Goal: Task Accomplishment & Management: Use online tool/utility

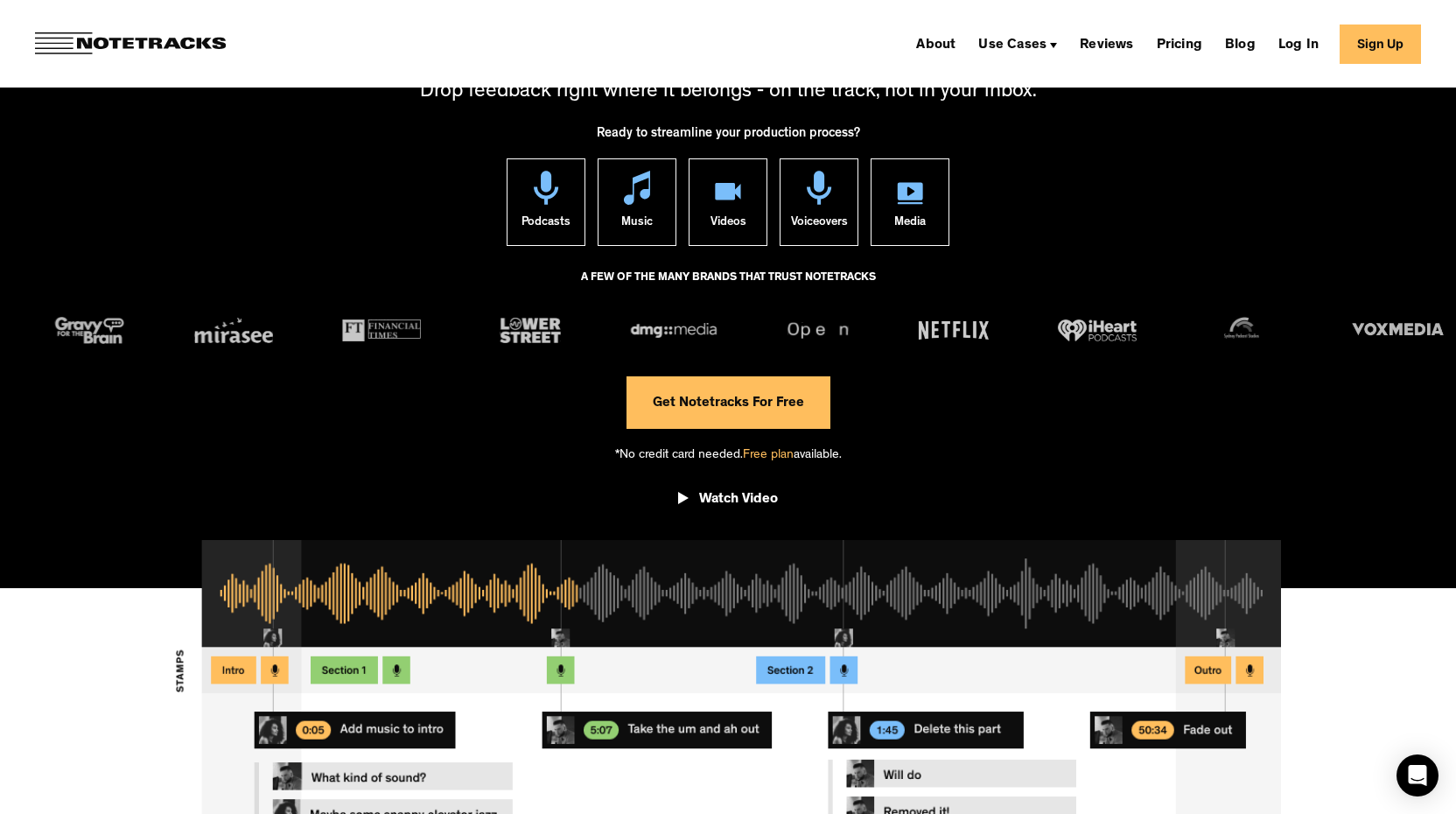
scroll to position [45, 0]
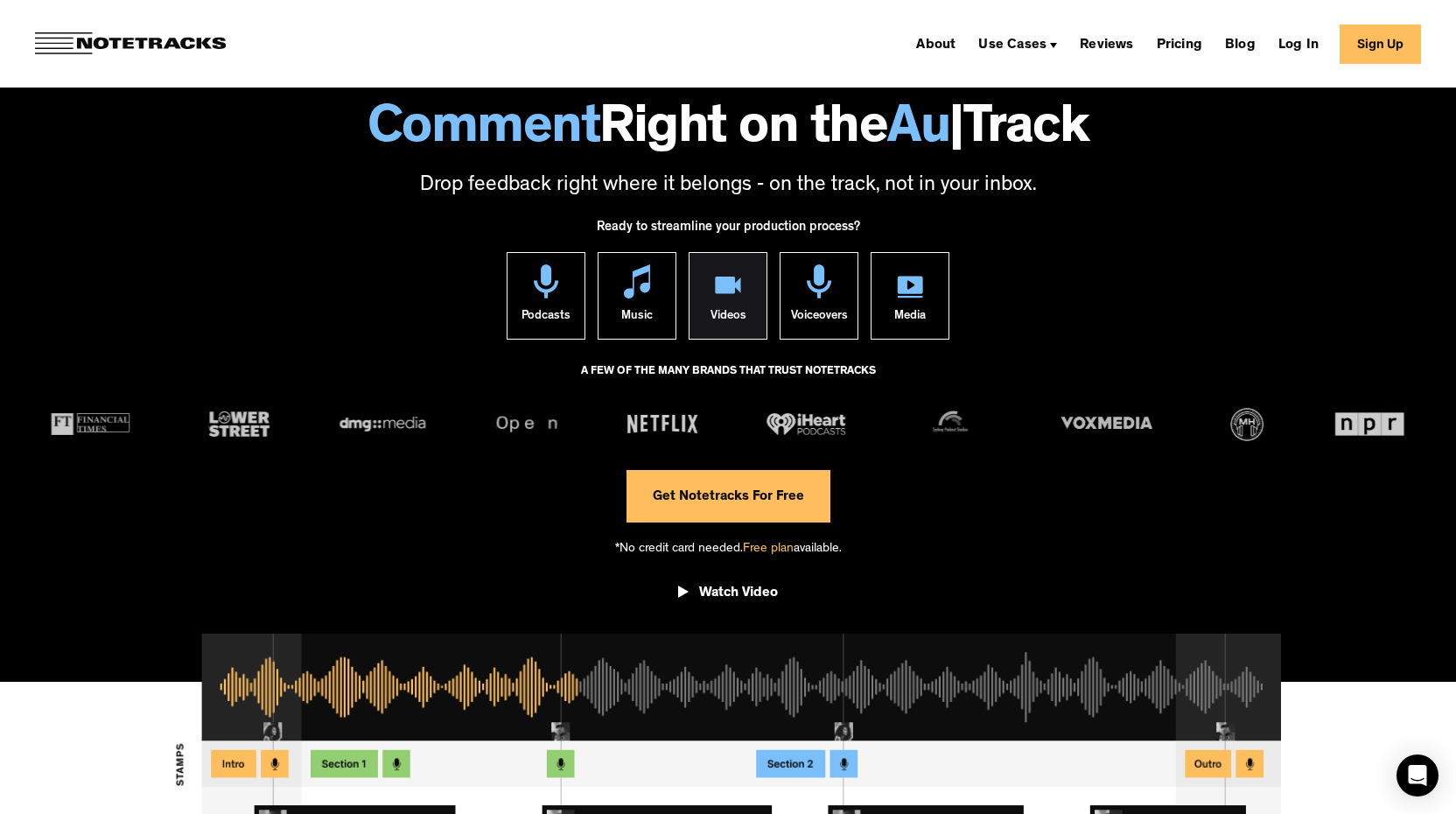
click at [722, 312] on div "Videos" at bounding box center [728, 317] width 36 height 40
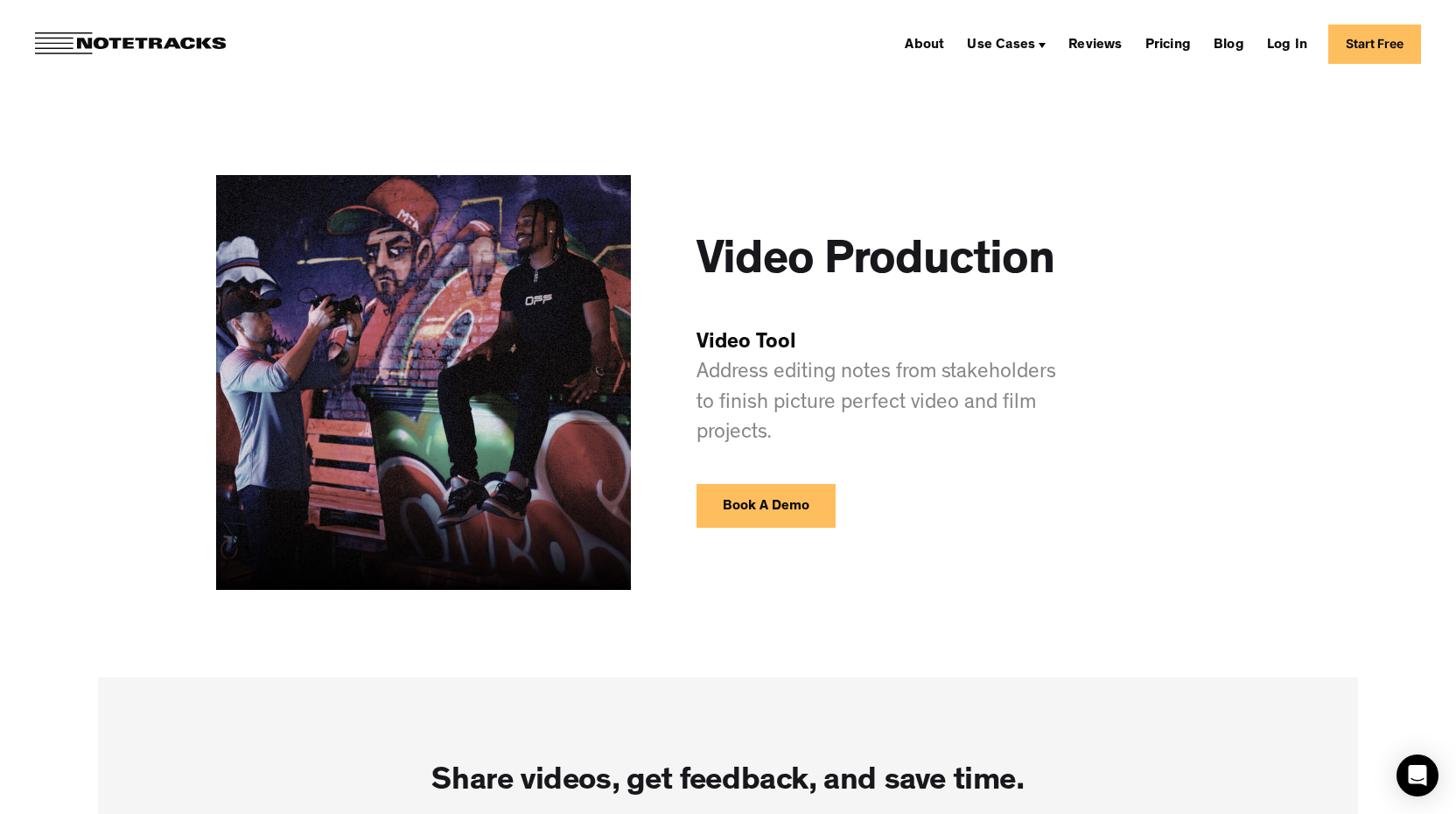
click at [761, 510] on link "Book A Demo" at bounding box center [766, 505] width 139 height 44
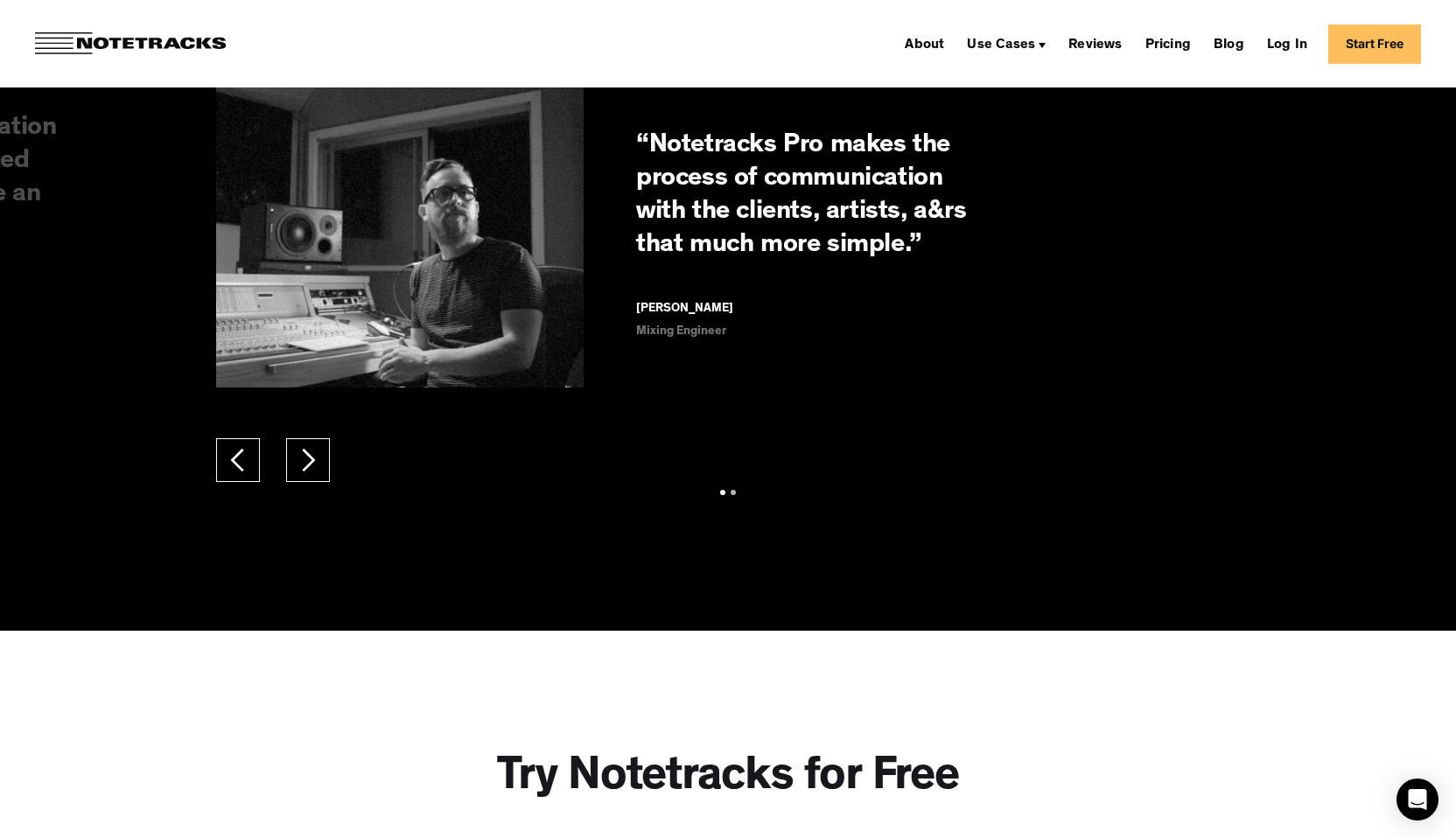
scroll to position [2520, 0]
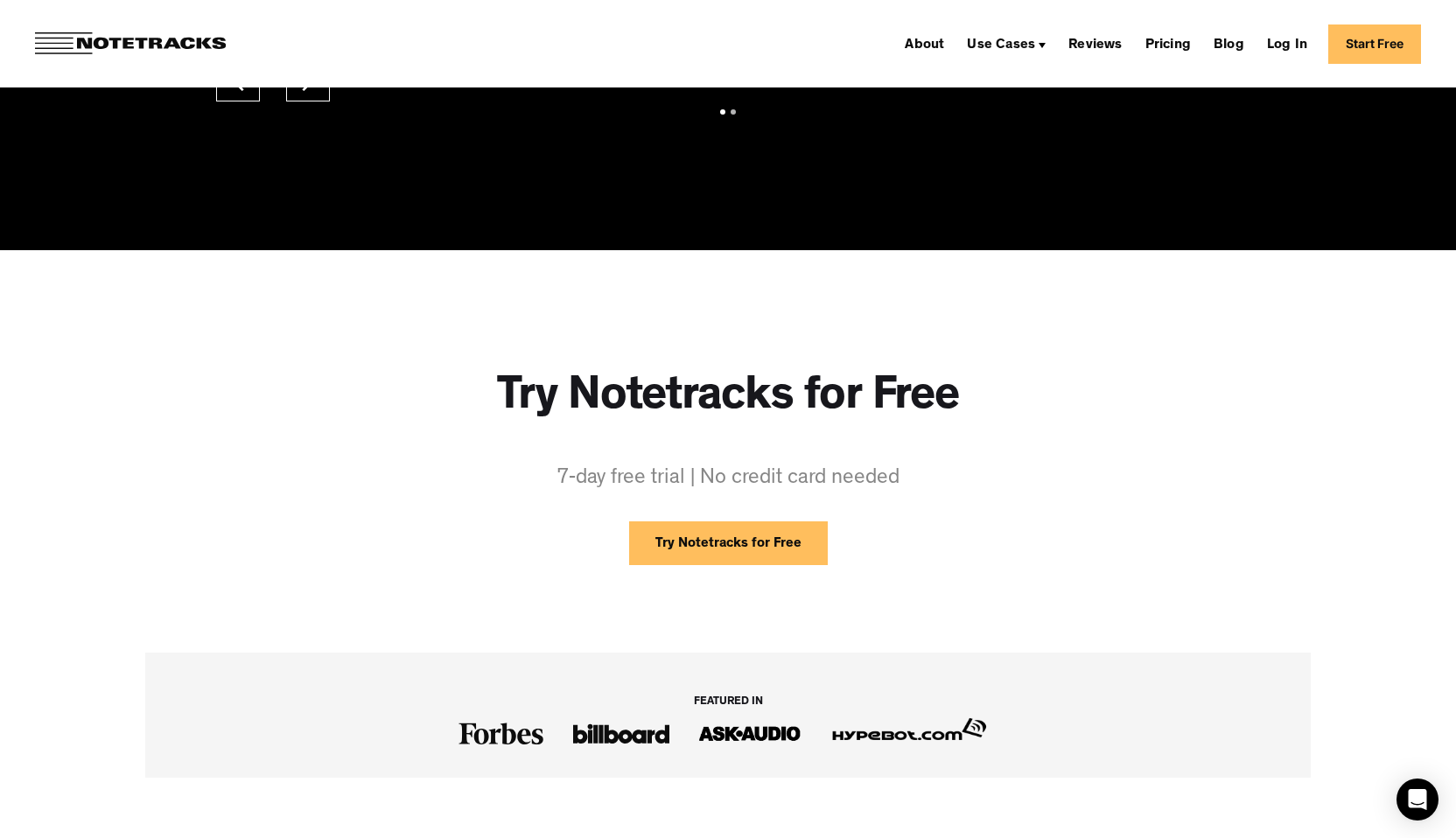
click at [706, 551] on link "Try Notetracks for Free" at bounding box center [729, 543] width 199 height 44
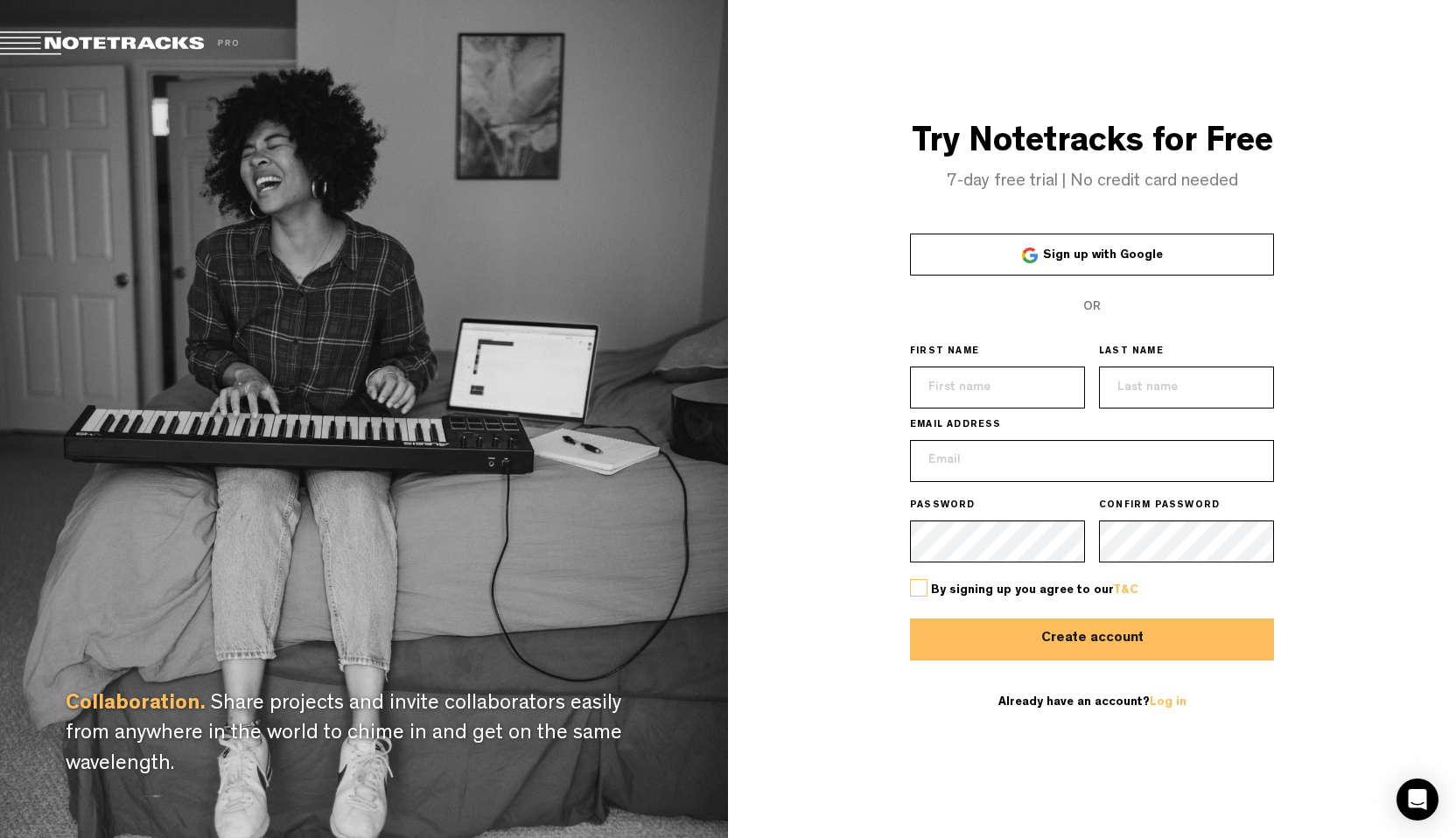
click at [1111, 266] on link "Sign up with Google" at bounding box center [1092, 254] width 364 height 42
click at [1314, 237] on div "Try Notetracks for Free 7-day free trial | No credit card needed Sign up with G…" at bounding box center [1092, 419] width 728 height 838
click at [1118, 259] on span "Sign up with Google" at bounding box center [1103, 255] width 120 height 12
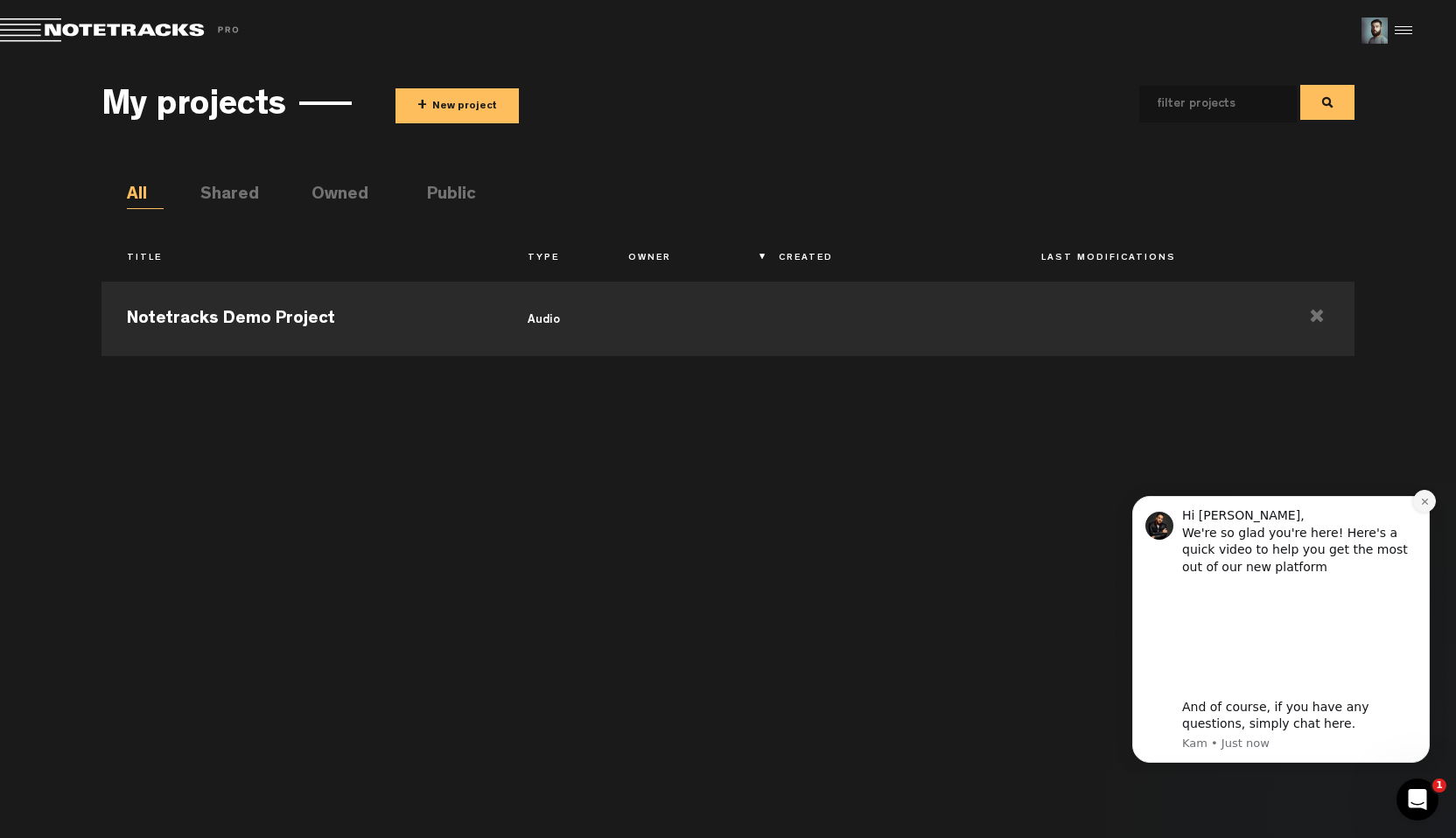
click at [1426, 499] on icon "Dismiss notification" at bounding box center [1425, 501] width 9 height 9
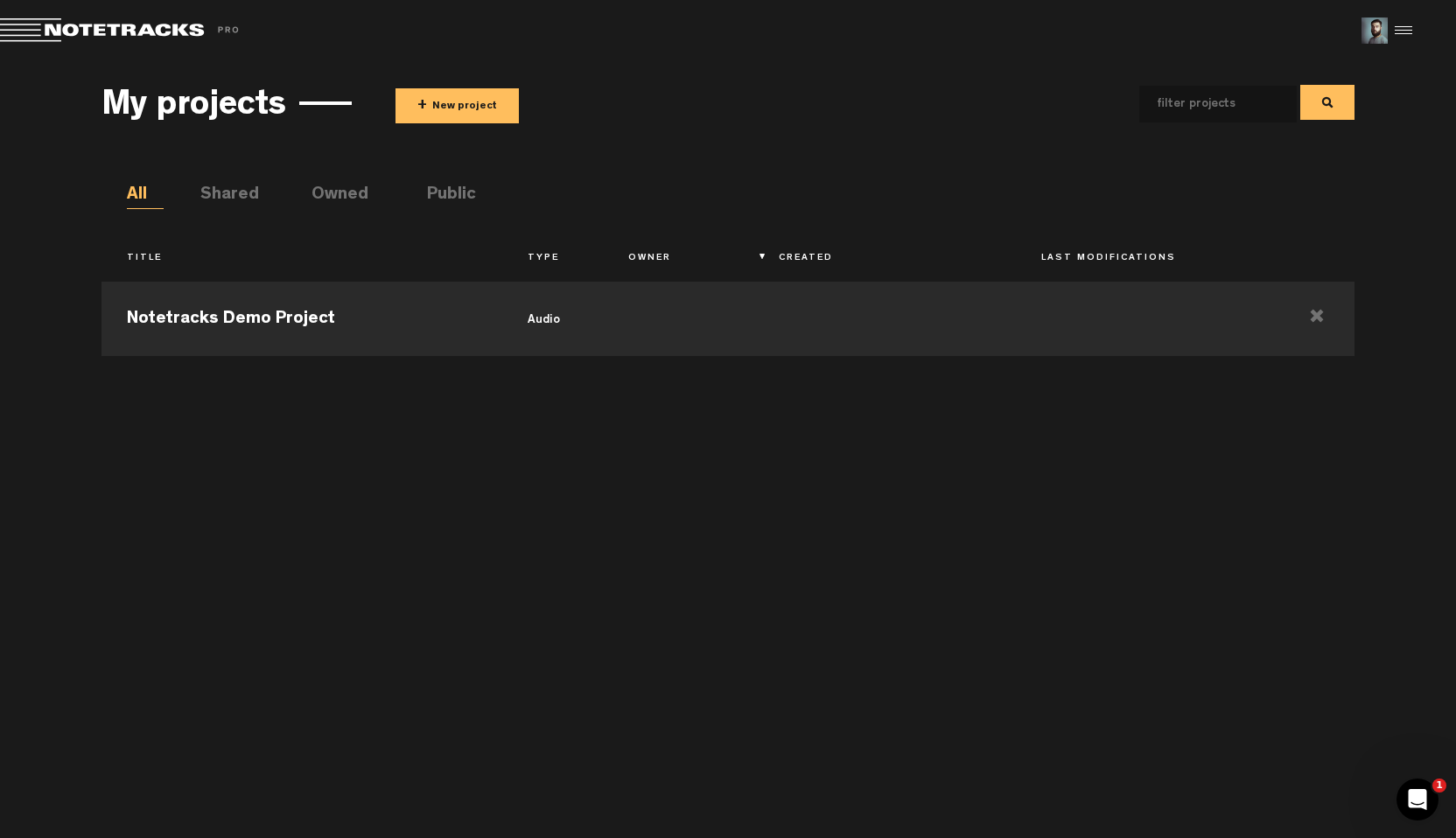
click at [488, 110] on button "+ New project" at bounding box center [457, 106] width 124 height 35
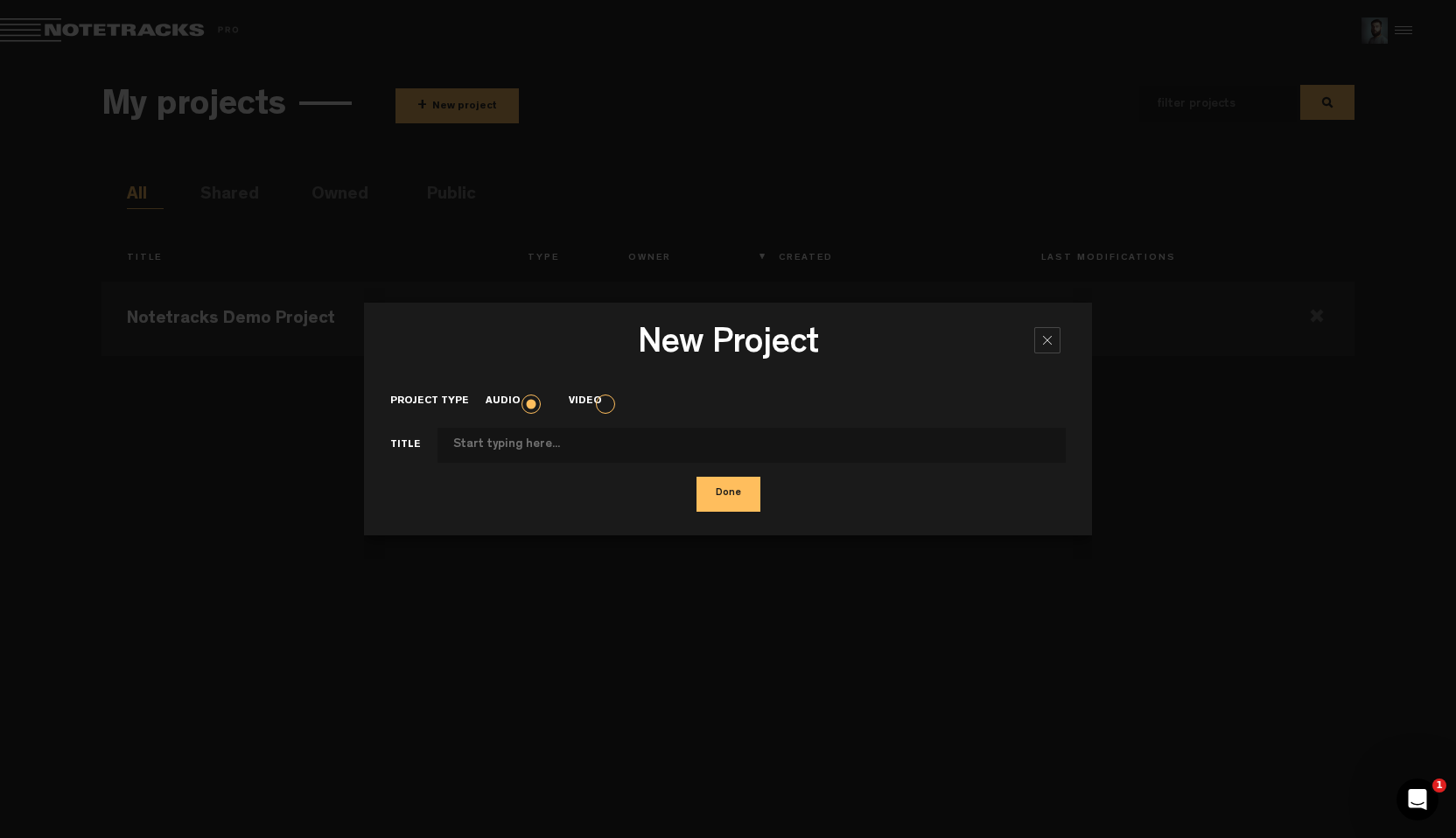
click at [606, 399] on label "Video" at bounding box center [594, 402] width 50 height 15
click at [0, 0] on input "Video" at bounding box center [0, 0] width 0 height 0
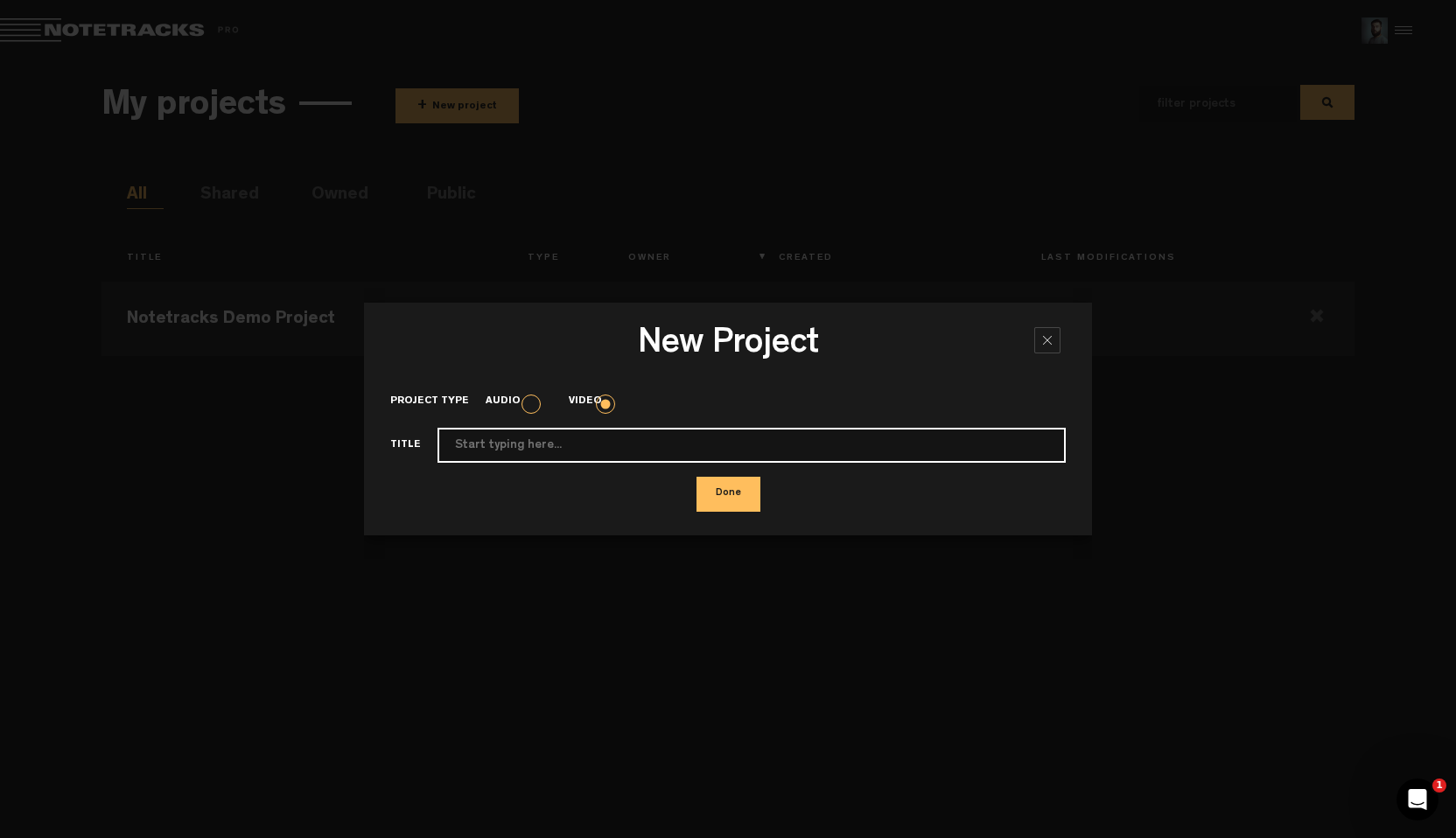
click at [567, 447] on input "Project type" at bounding box center [751, 445] width 629 height 35
type input "S"
type input "Test"
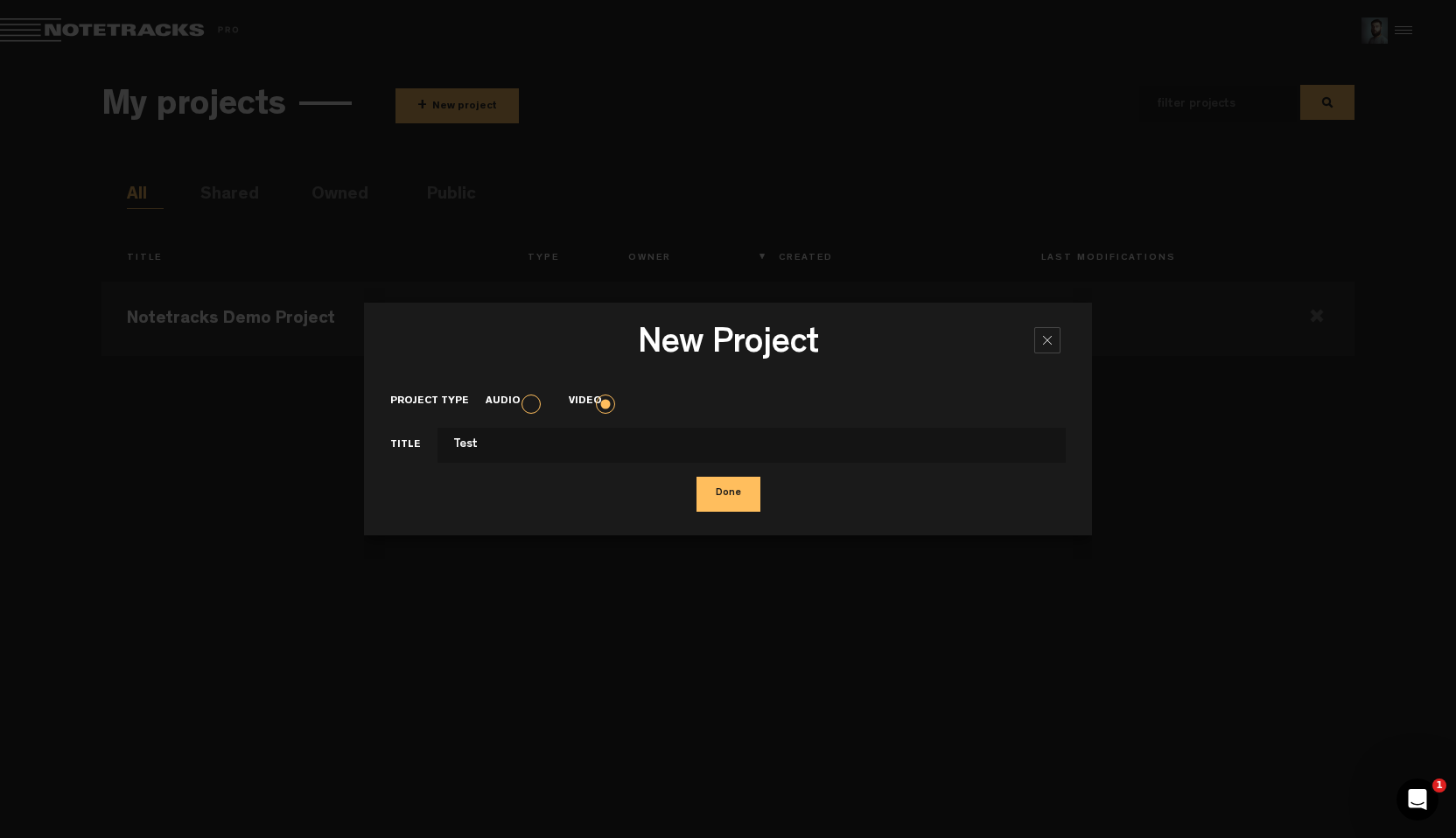
click at [724, 503] on button "Done" at bounding box center [728, 495] width 64 height 35
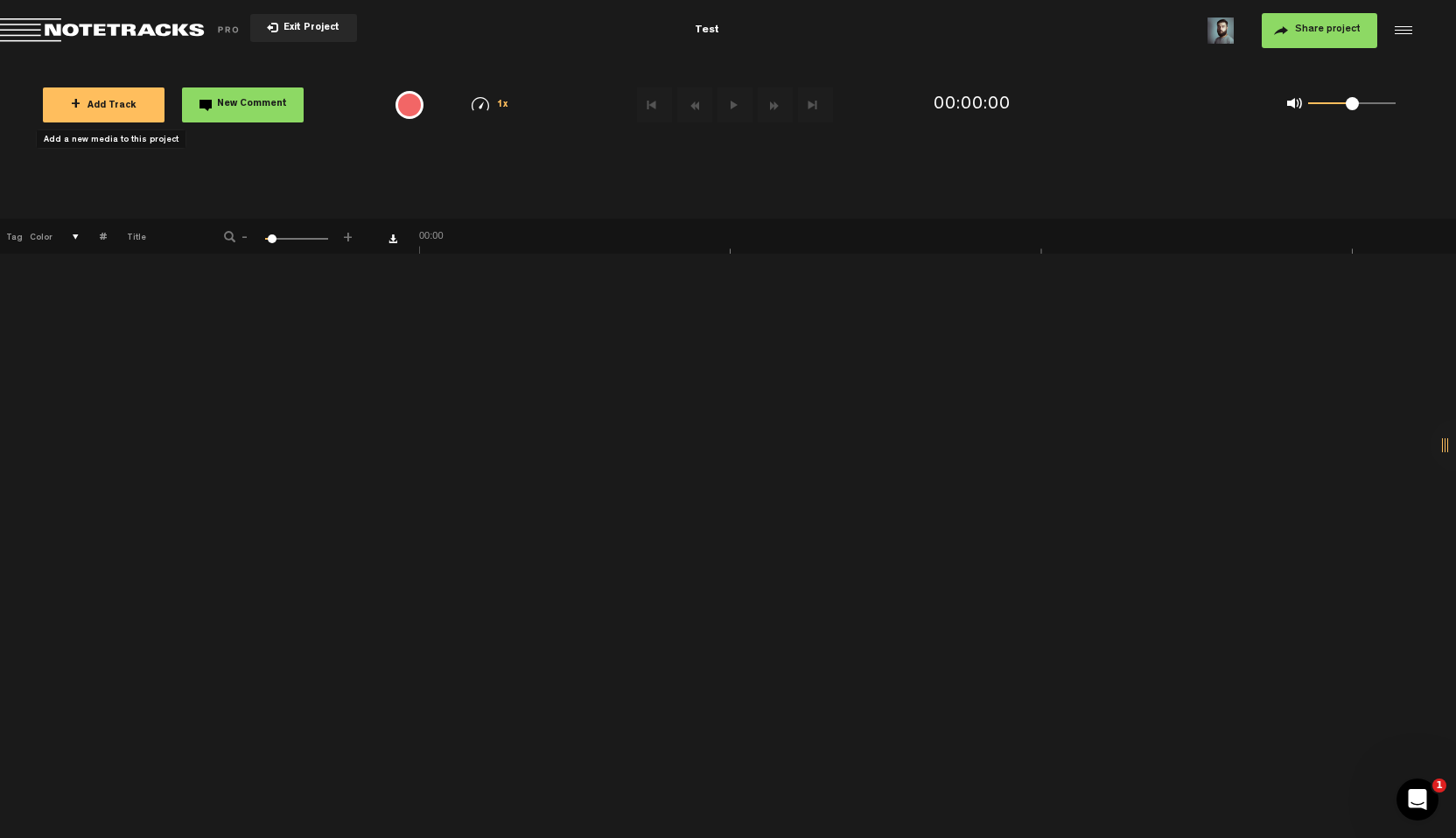
click at [139, 110] on button "+ Add Track" at bounding box center [103, 105] width 122 height 35
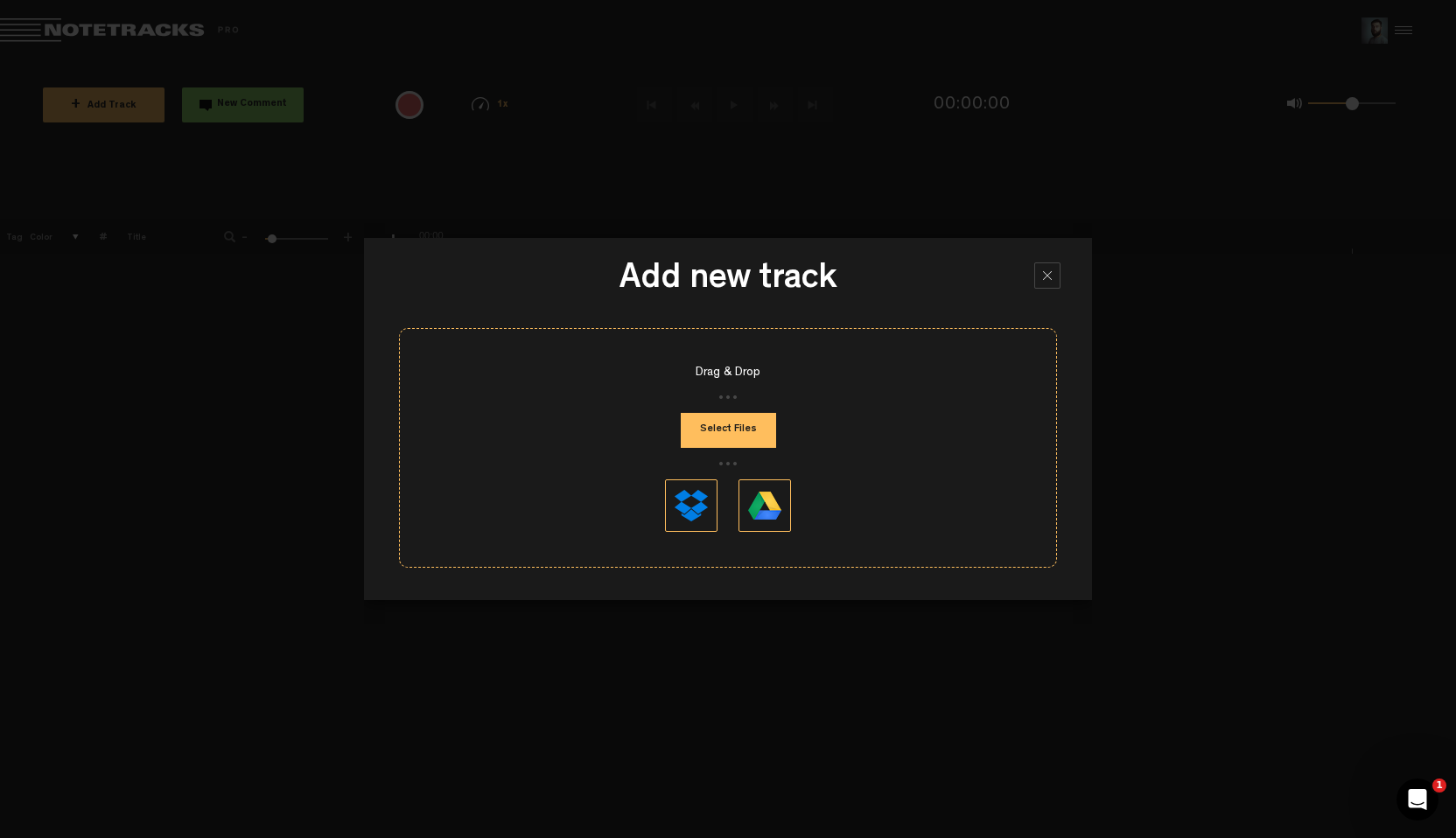
click at [735, 432] on button "Select Files" at bounding box center [728, 431] width 96 height 35
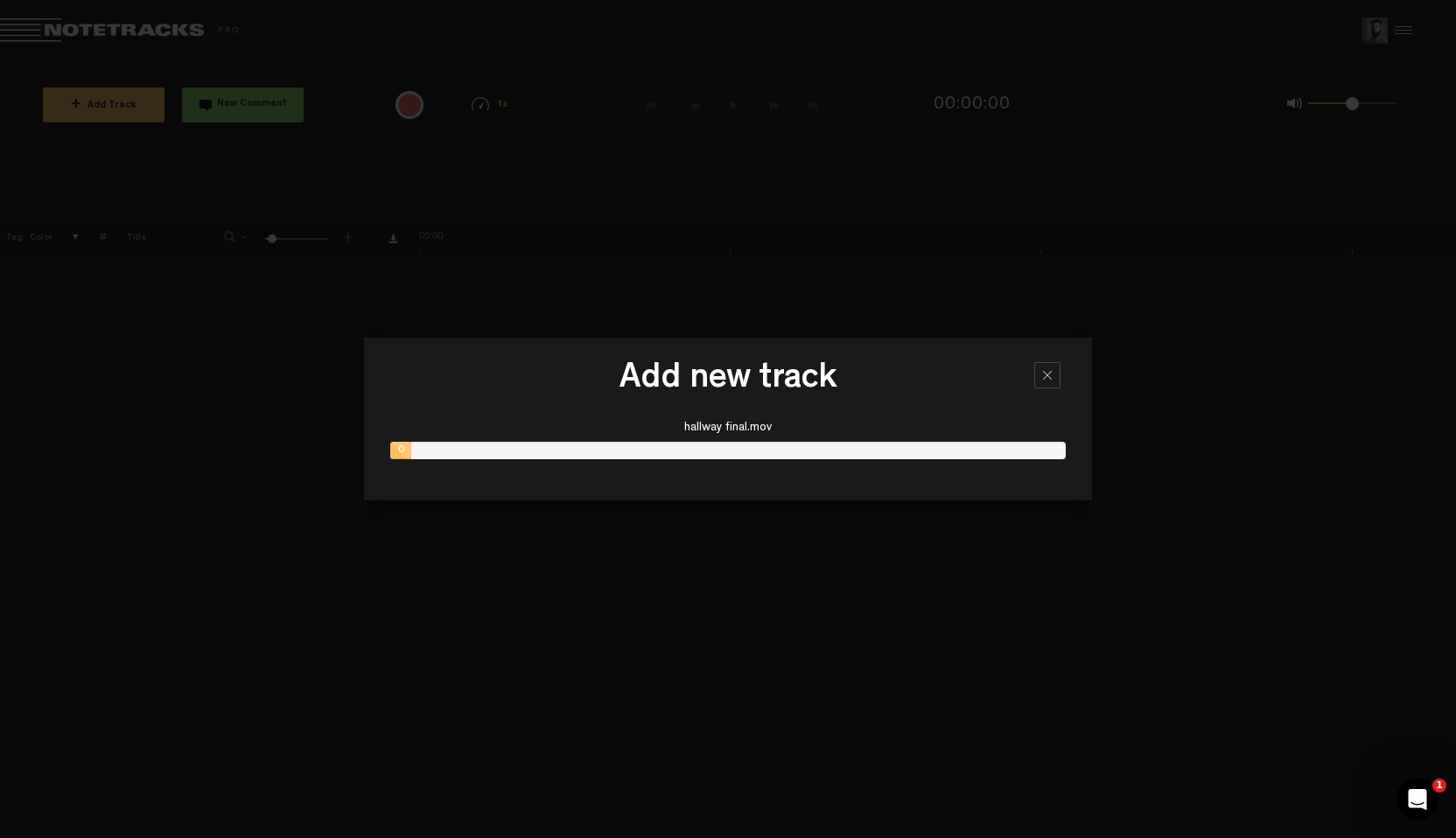
click at [445, 449] on div "0" at bounding box center [728, 450] width 676 height 18
drag, startPoint x: 399, startPoint y: 449, endPoint x: 496, endPoint y: 449, distance: 97.0
click at [496, 449] on div "0" at bounding box center [728, 450] width 676 height 18
click at [547, 411] on div "Add new track hallway final.mov 0" at bounding box center [728, 419] width 728 height 162
click at [1050, 379] on div at bounding box center [1047, 375] width 26 height 26
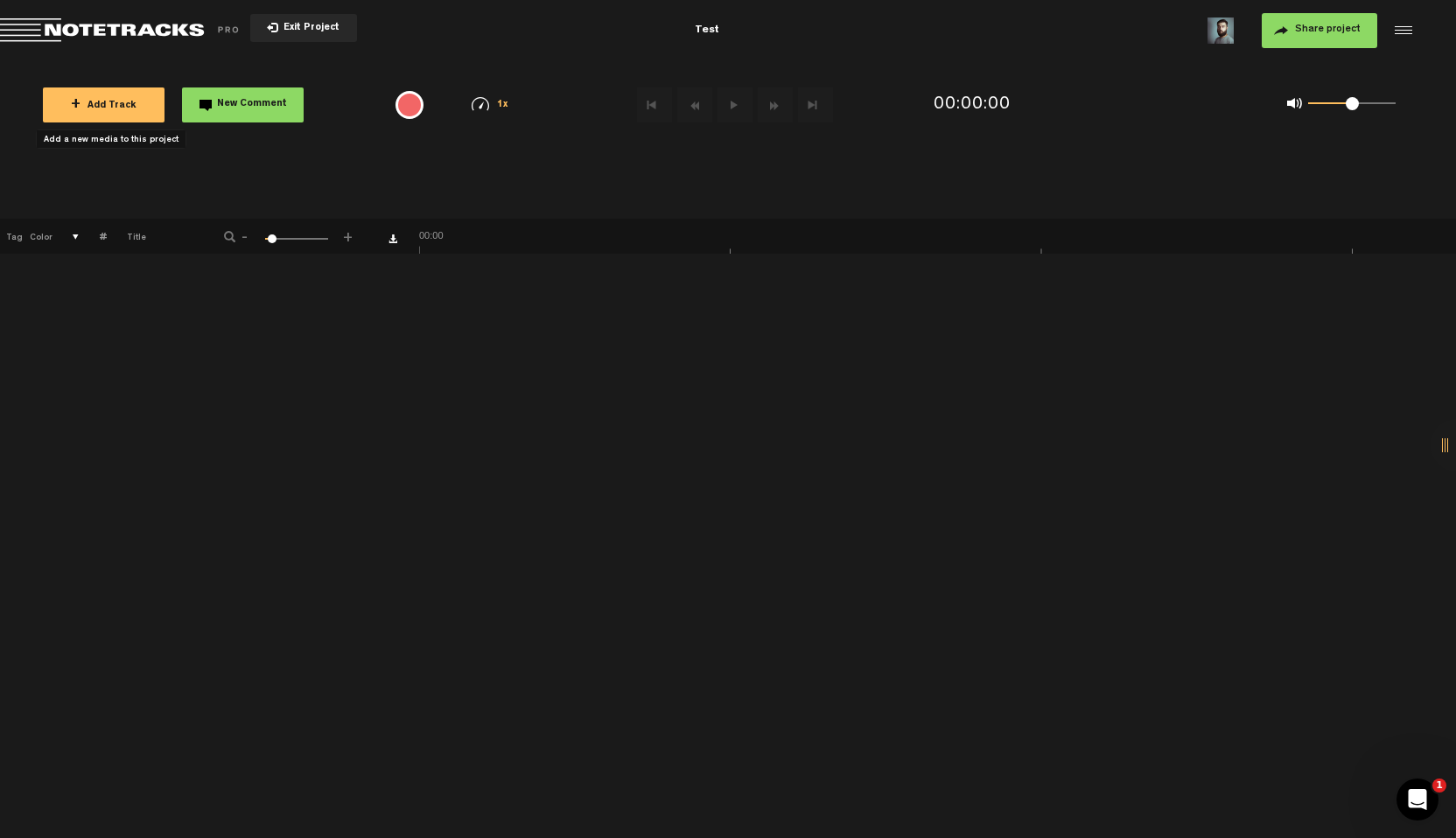
click at [113, 106] on span "+ Add Track" at bounding box center [103, 106] width 66 height 9
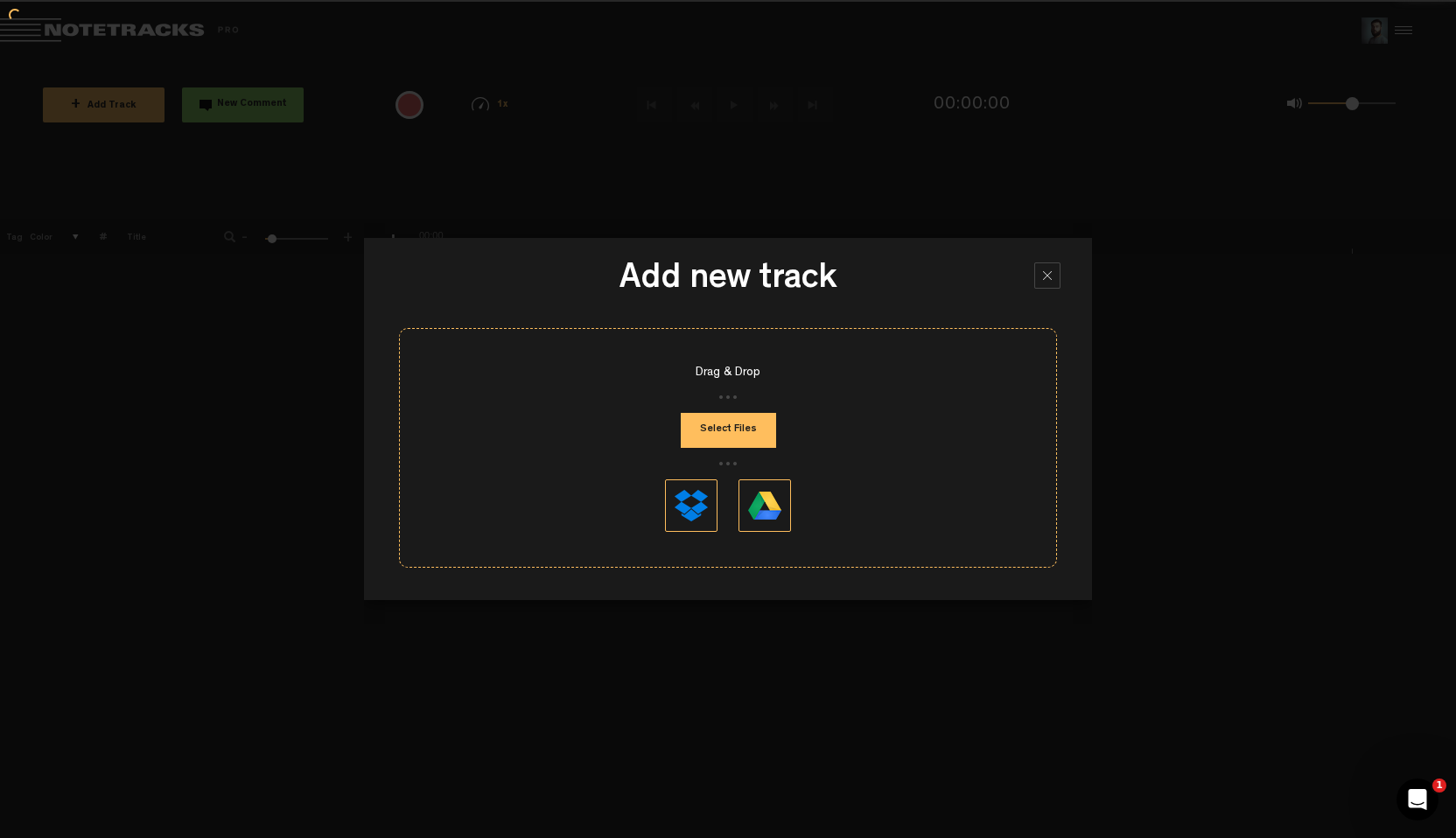
click at [732, 423] on button "Select Files" at bounding box center [728, 431] width 96 height 35
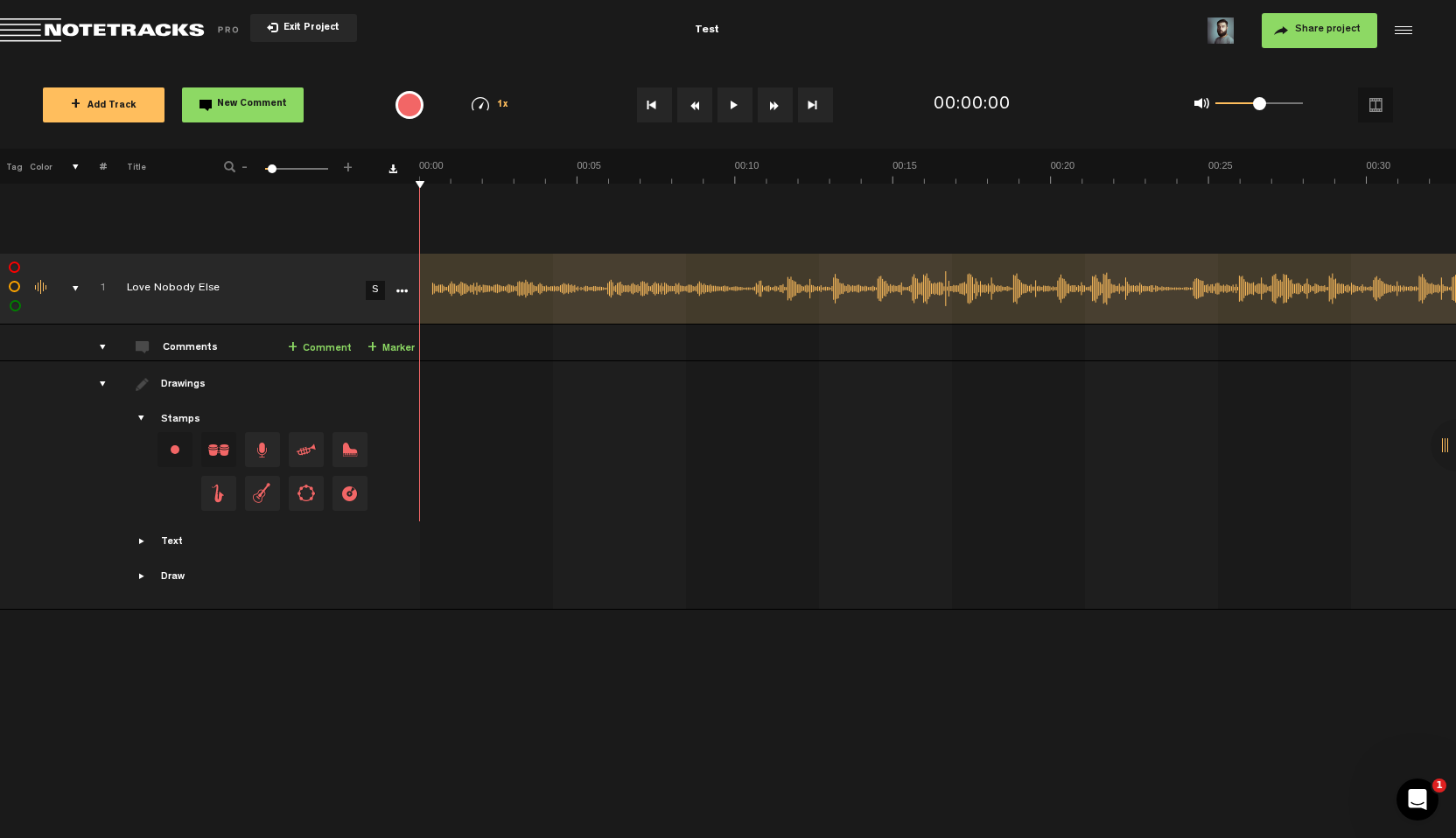
click at [113, 104] on span "+ Add Track" at bounding box center [103, 106] width 66 height 9
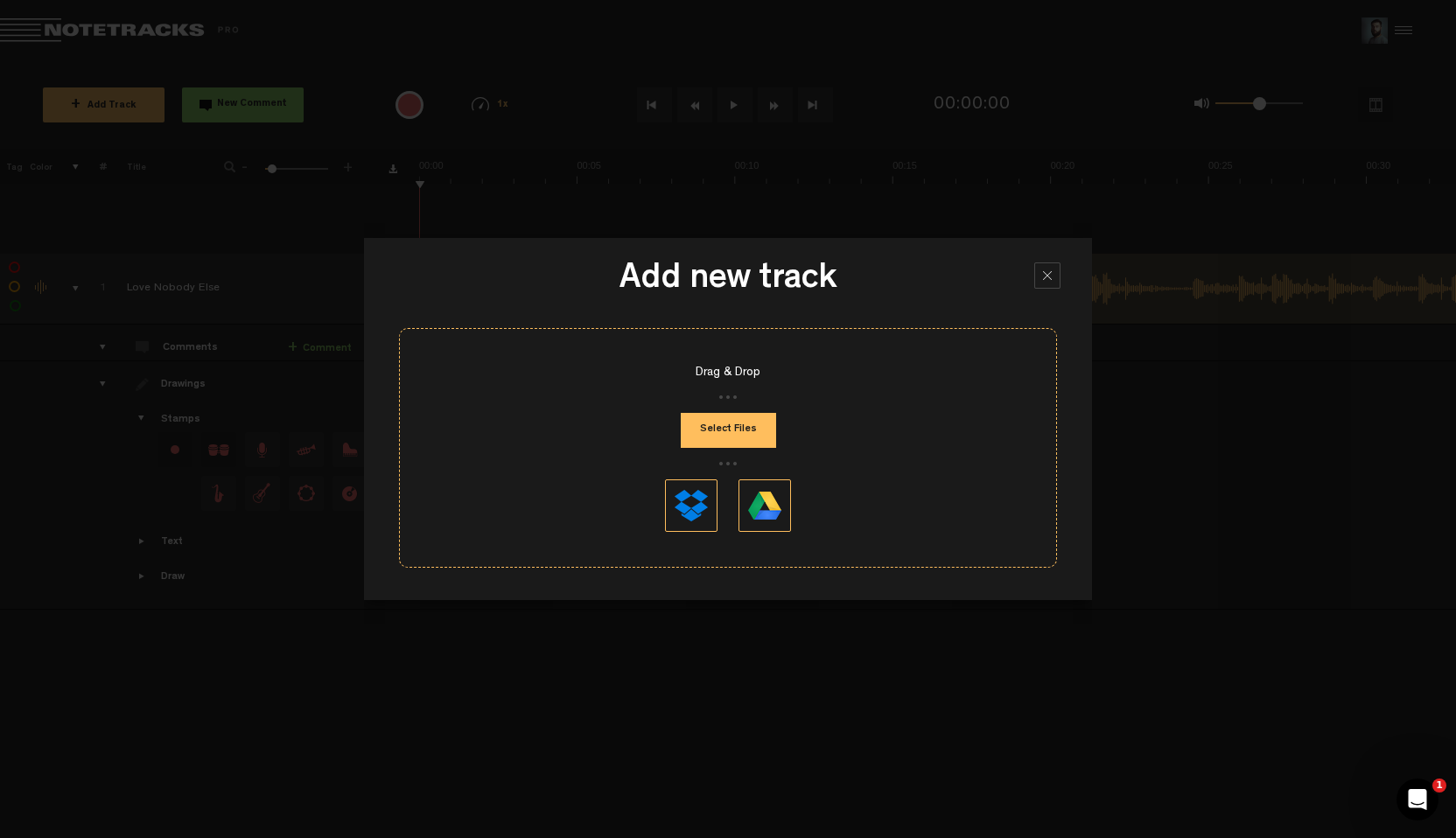
click at [734, 437] on button "Select Files" at bounding box center [728, 431] width 96 height 35
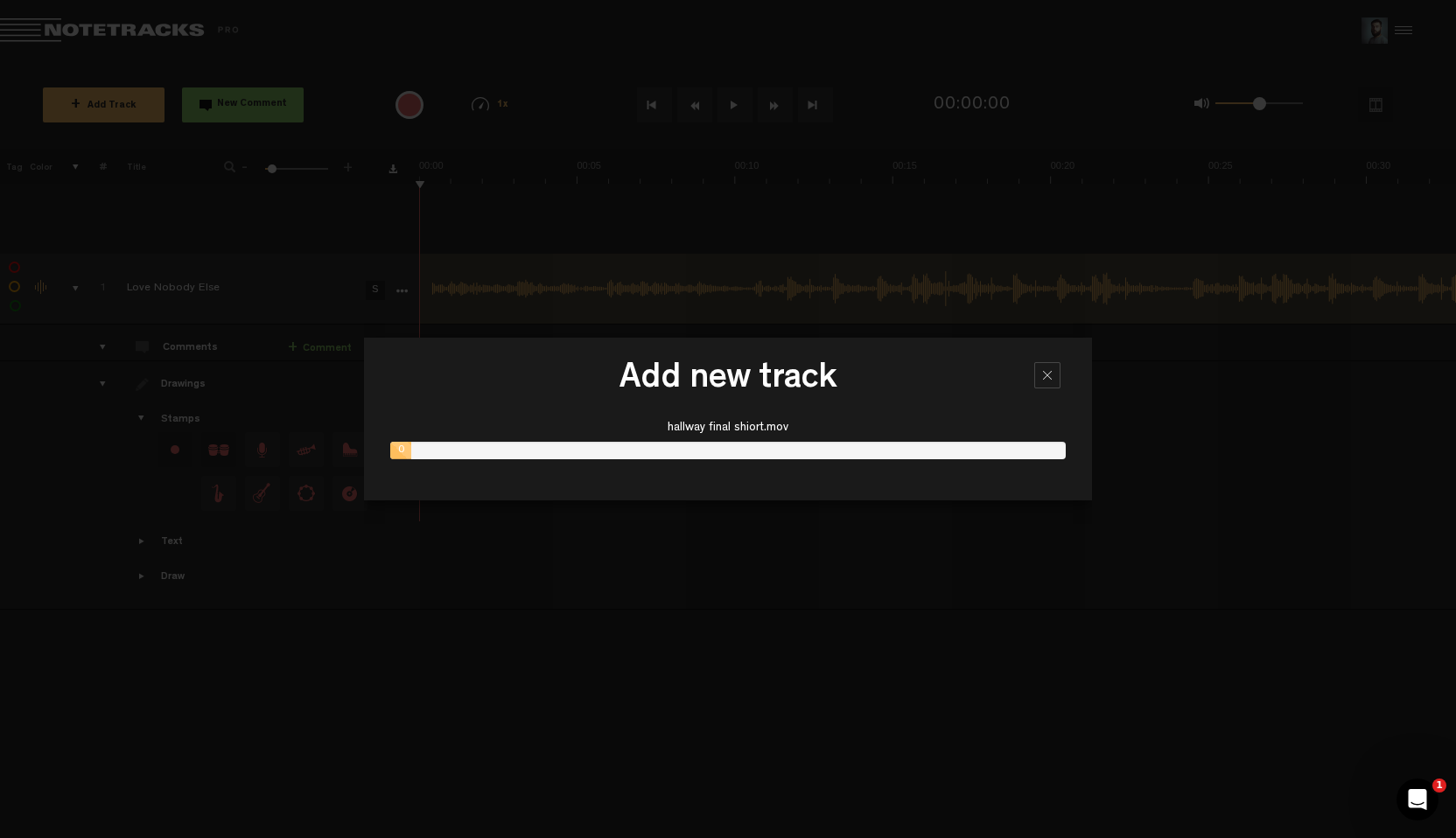
click at [1058, 381] on div at bounding box center [1047, 375] width 26 height 26
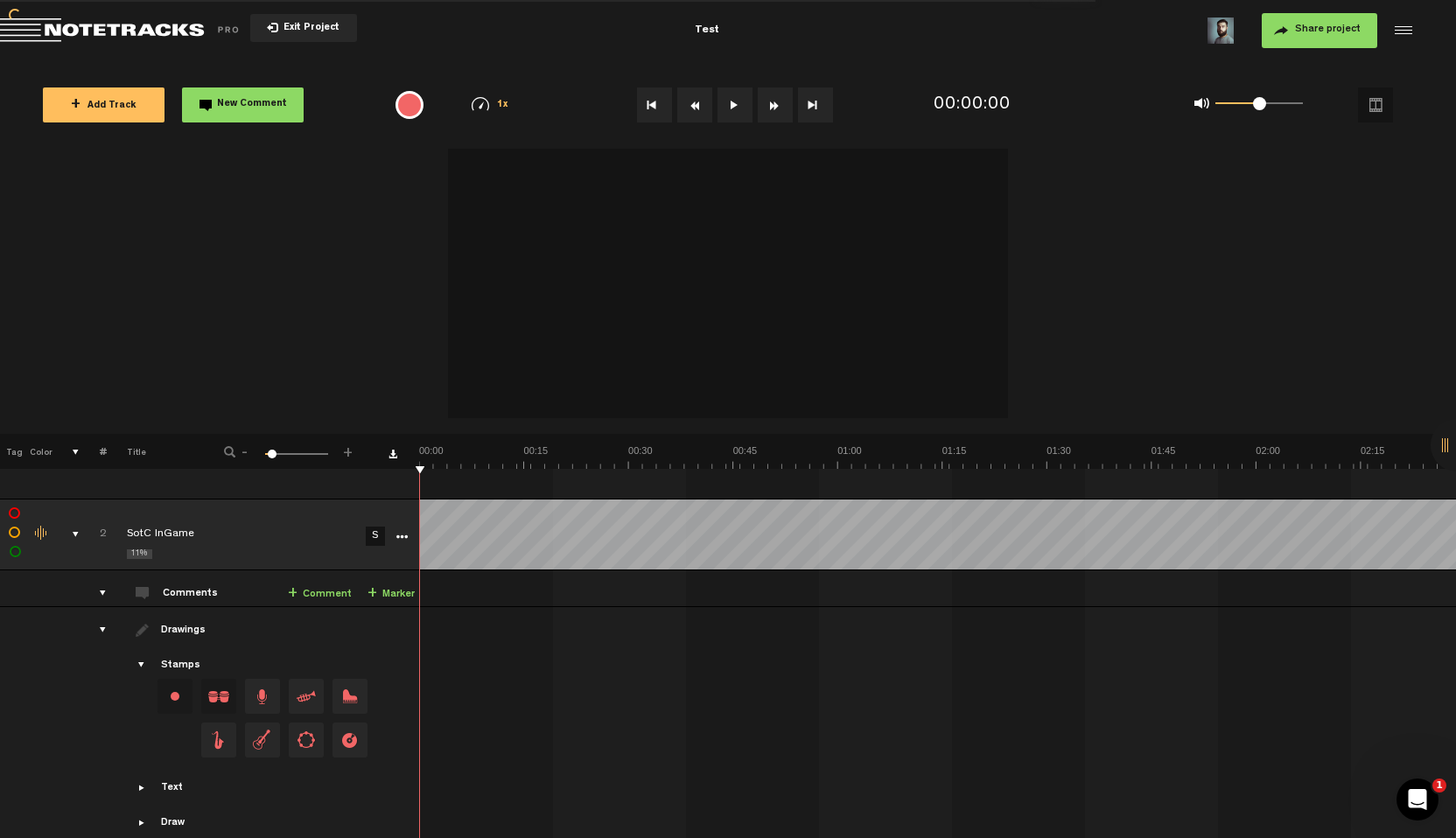
scroll to position [324, 0]
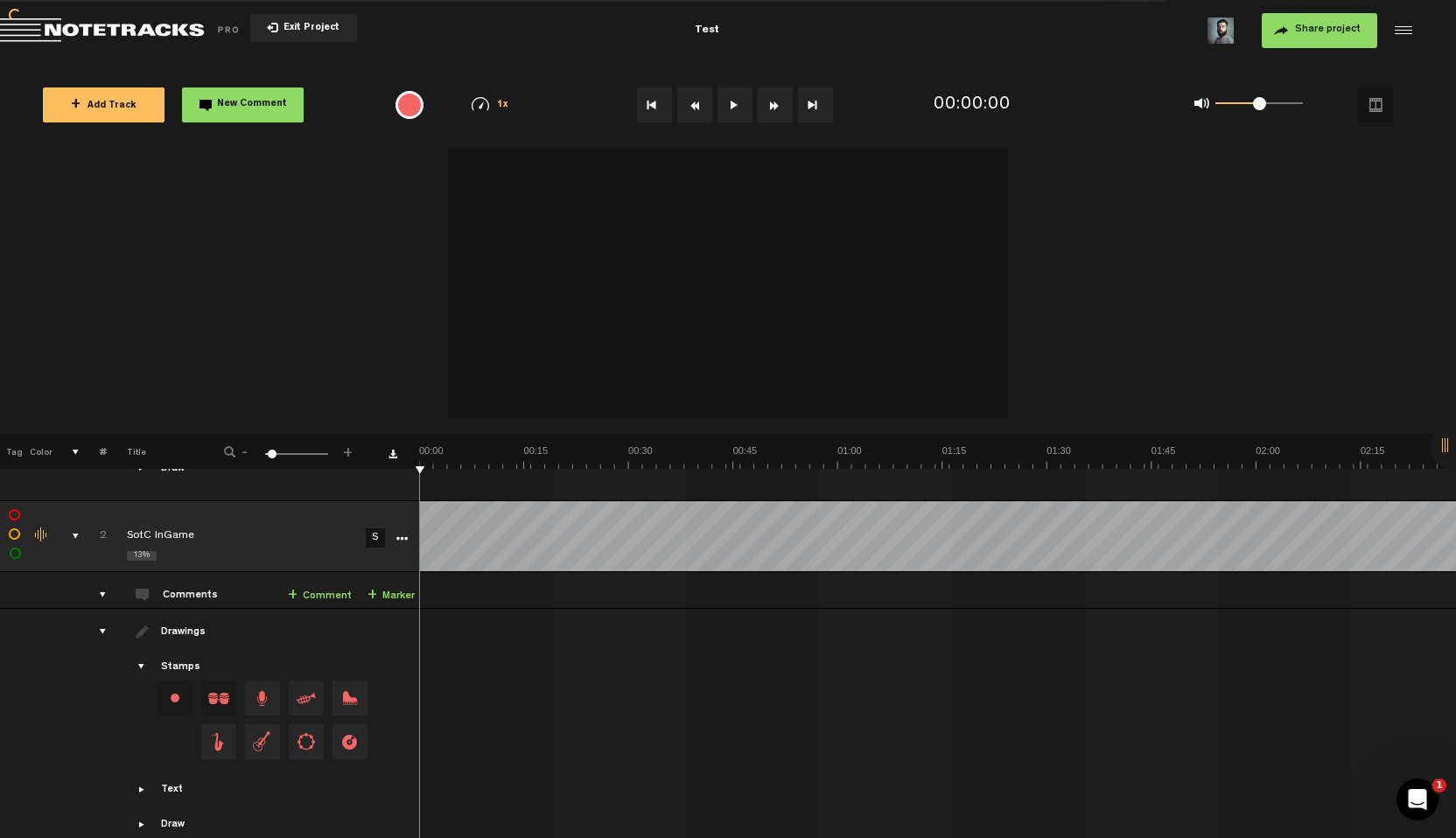
click at [141, 661] on span "Showcase stamps" at bounding box center [142, 667] width 14 height 14
click at [143, 661] on span "Showcase stamps" at bounding box center [142, 667] width 14 height 14
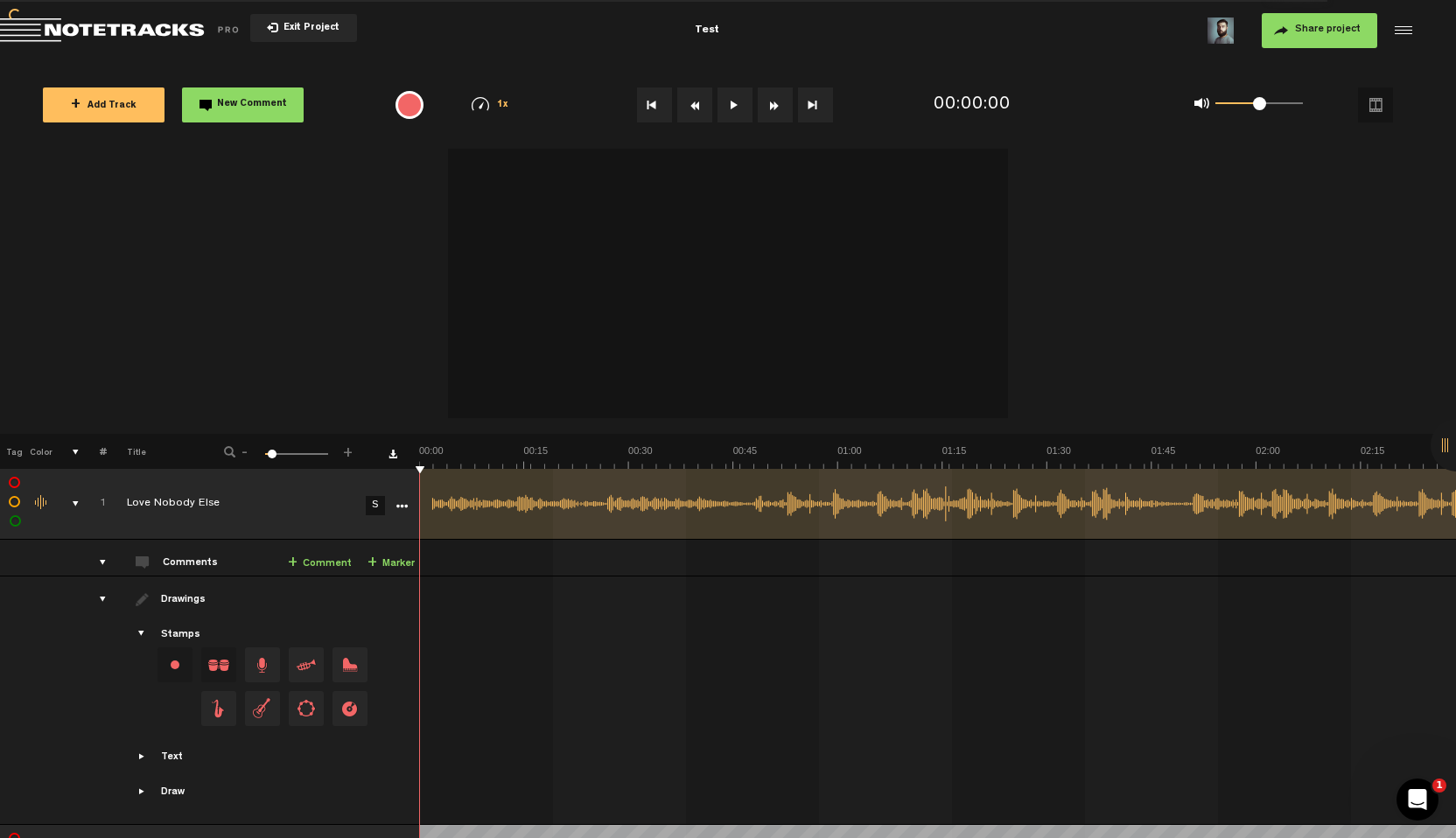
scroll to position [0, 0]
click at [145, 630] on span "Showcase stamps" at bounding box center [142, 634] width 14 height 14
click at [103, 595] on div "drawings" at bounding box center [96, 599] width 27 height 18
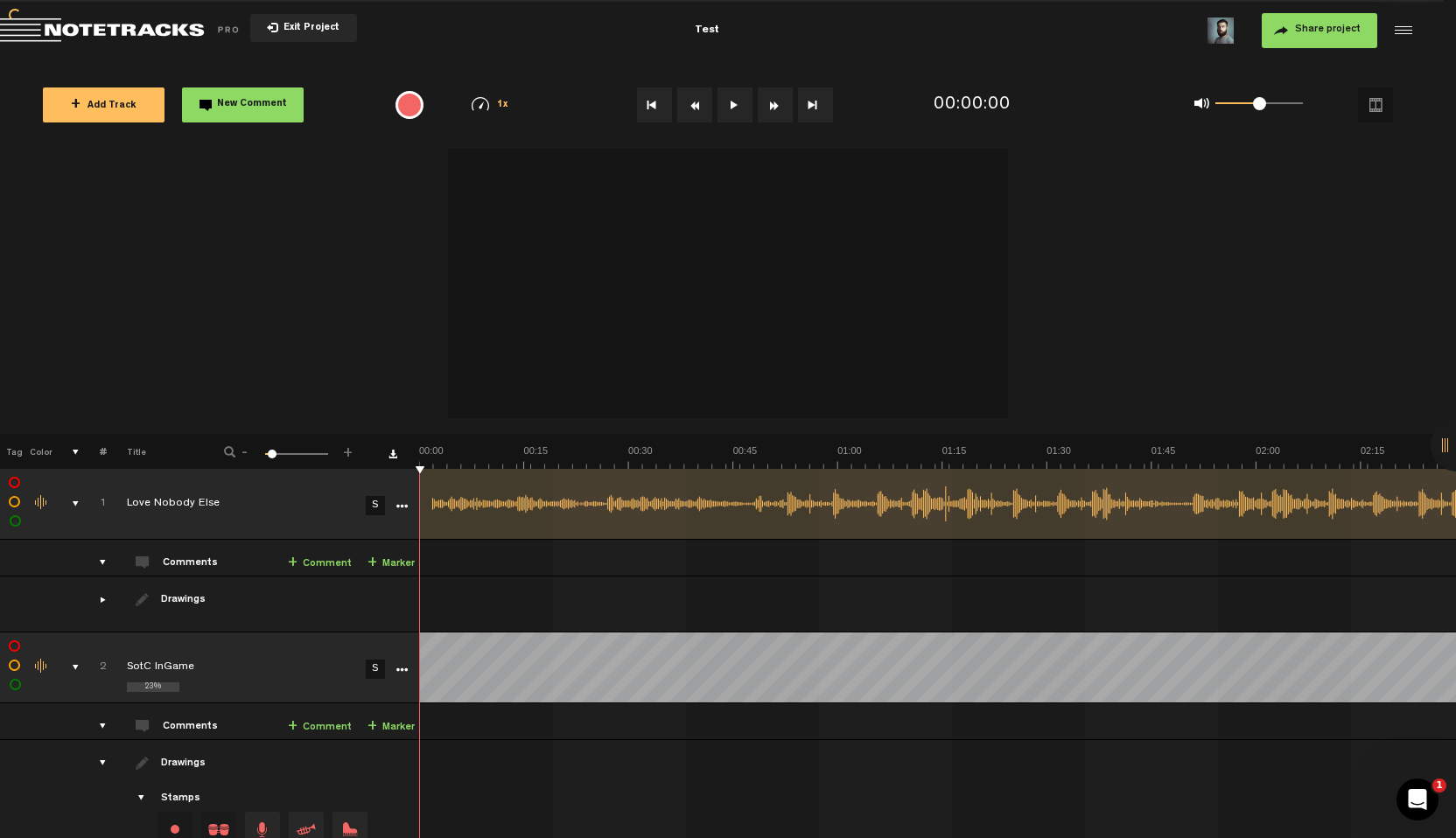
click at [100, 754] on div "drawings" at bounding box center [96, 762] width 27 height 18
click at [383, 660] on link "S" at bounding box center [375, 669] width 20 height 19
click at [379, 660] on link "S" at bounding box center [375, 669] width 20 height 19
click at [376, 508] on link "S" at bounding box center [375, 505] width 20 height 19
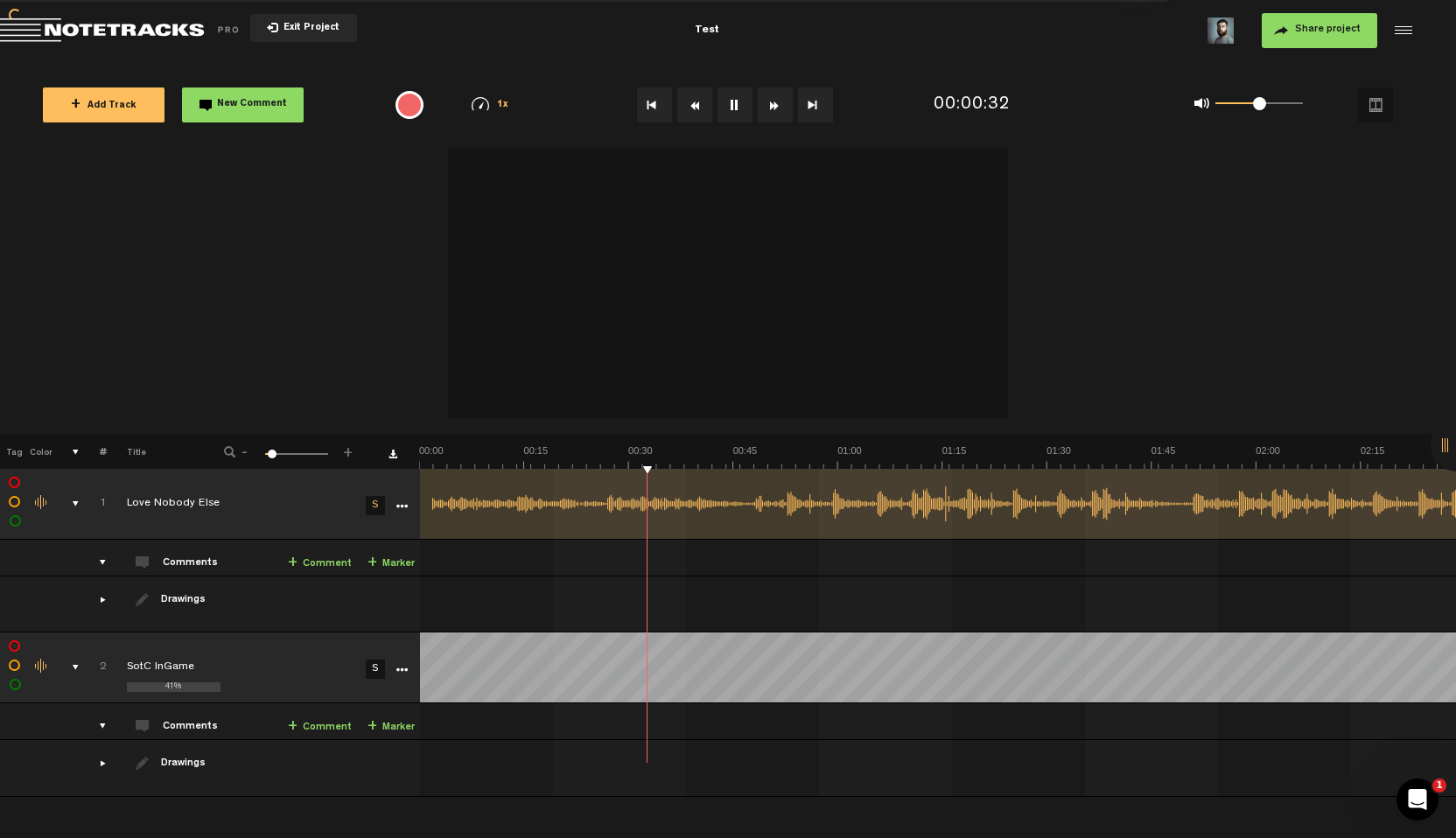
click at [379, 509] on link "S" at bounding box center [375, 505] width 20 height 19
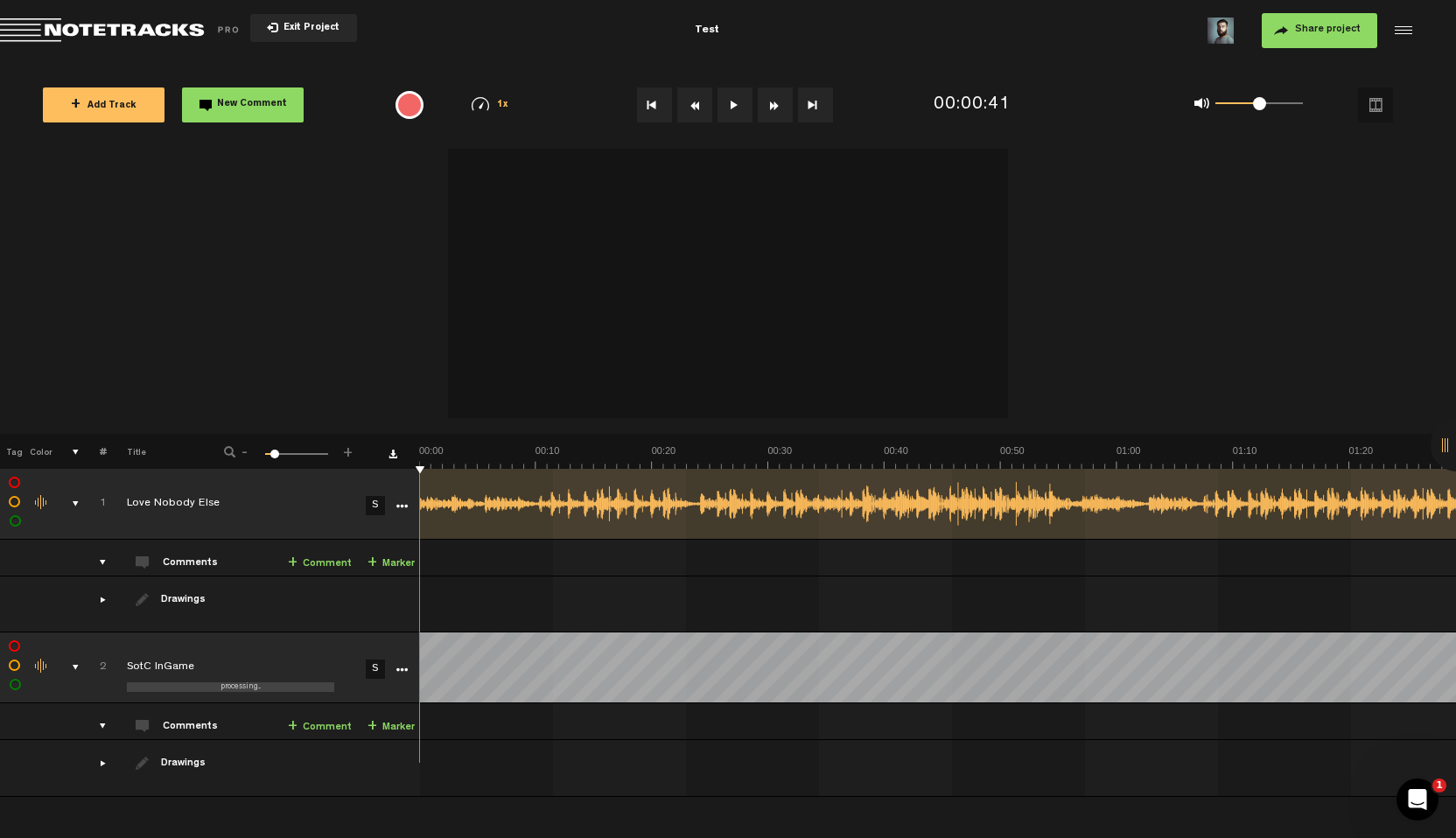
click at [1337, 40] on button "Share project" at bounding box center [1320, 31] width 115 height 35
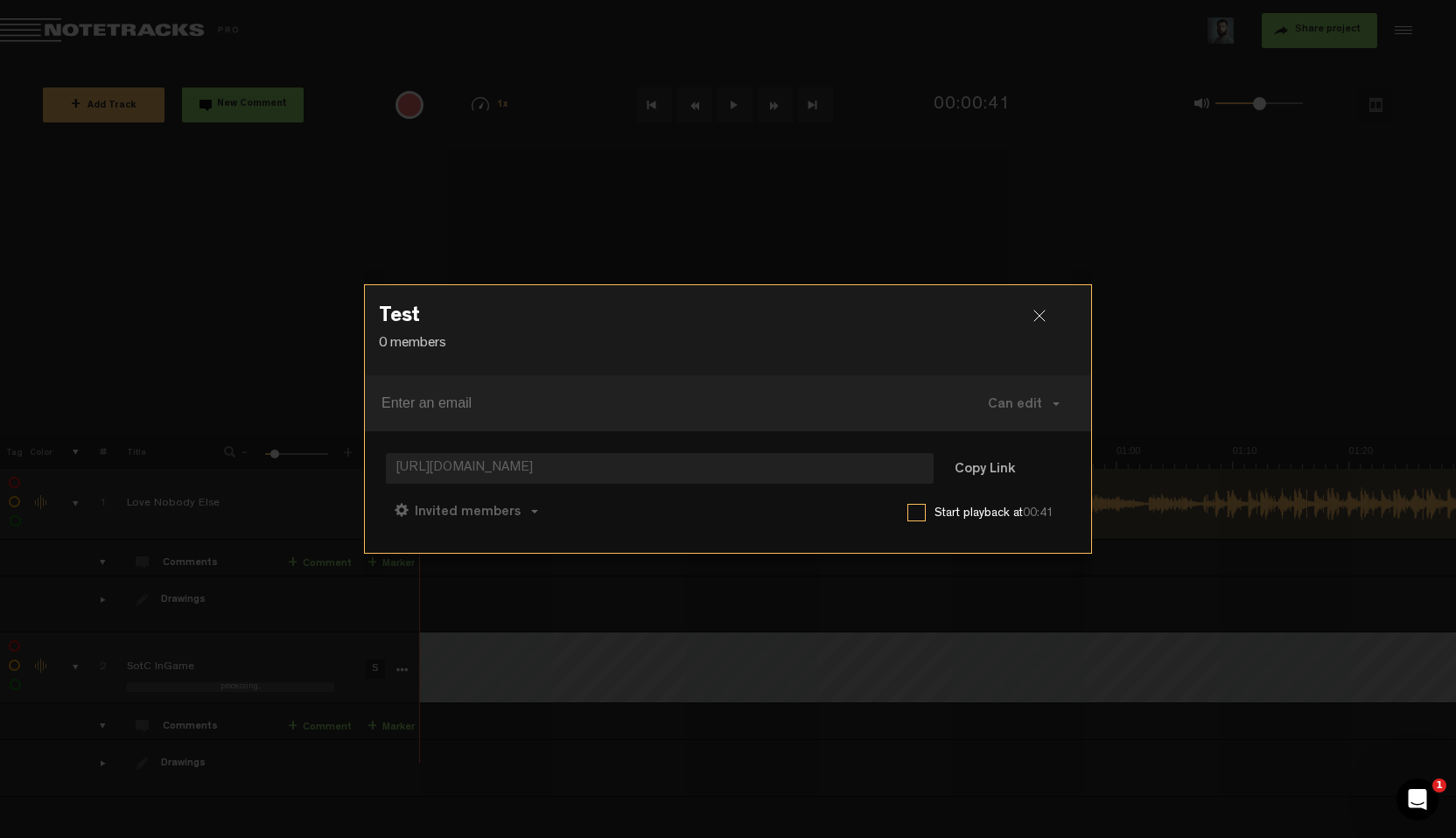
click at [869, 314] on h3 "Test" at bounding box center [728, 320] width 698 height 28
click at [1043, 319] on div at bounding box center [1046, 323] width 26 height 26
